Goal: Transaction & Acquisition: Purchase product/service

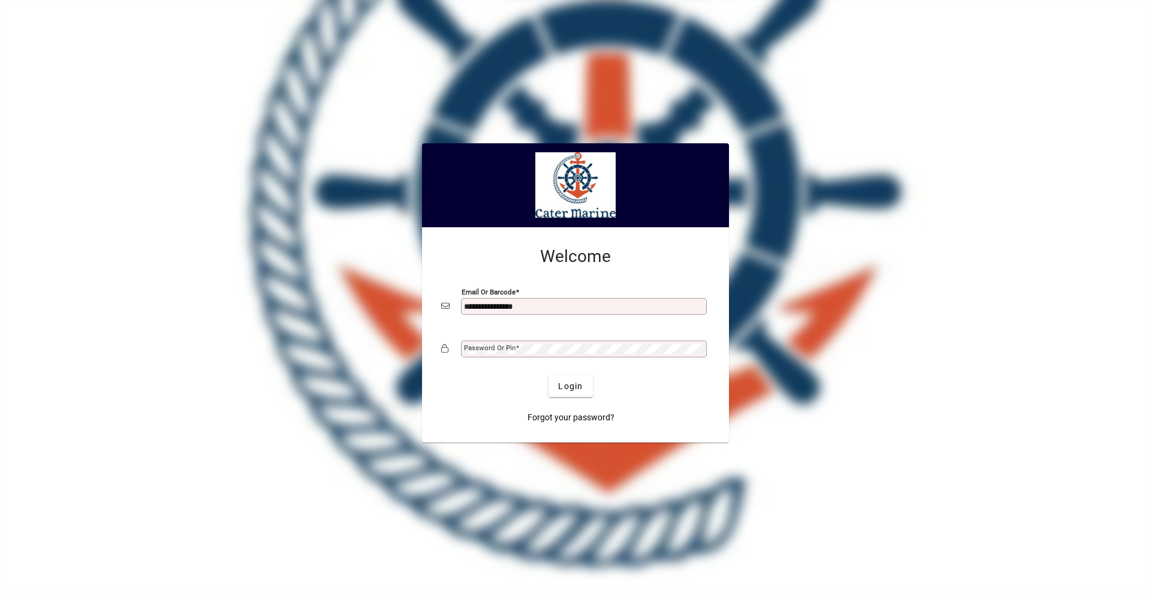
type input "**********"
click at [549, 375] on button "Login" at bounding box center [571, 386] width 44 height 22
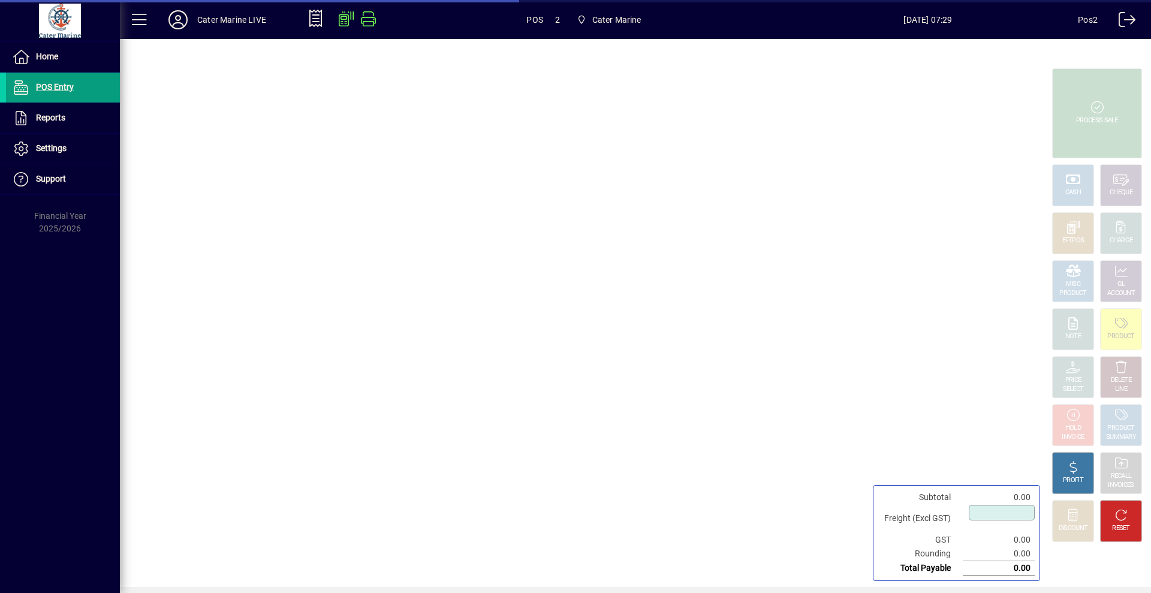
type input "****"
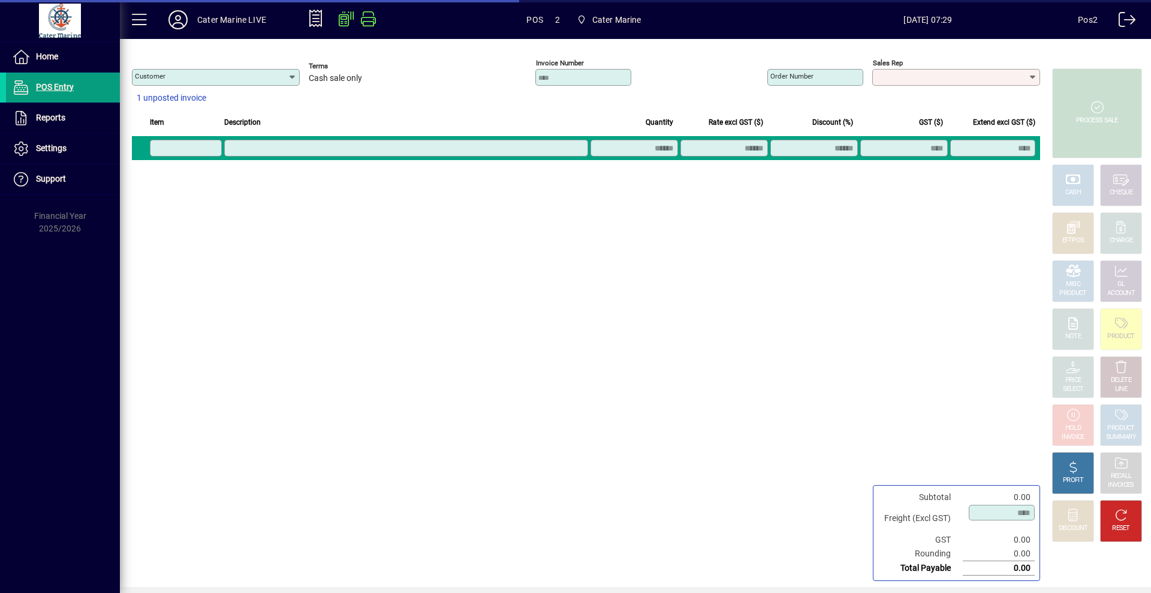
type input "**********"
